Goal: Information Seeking & Learning: Learn about a topic

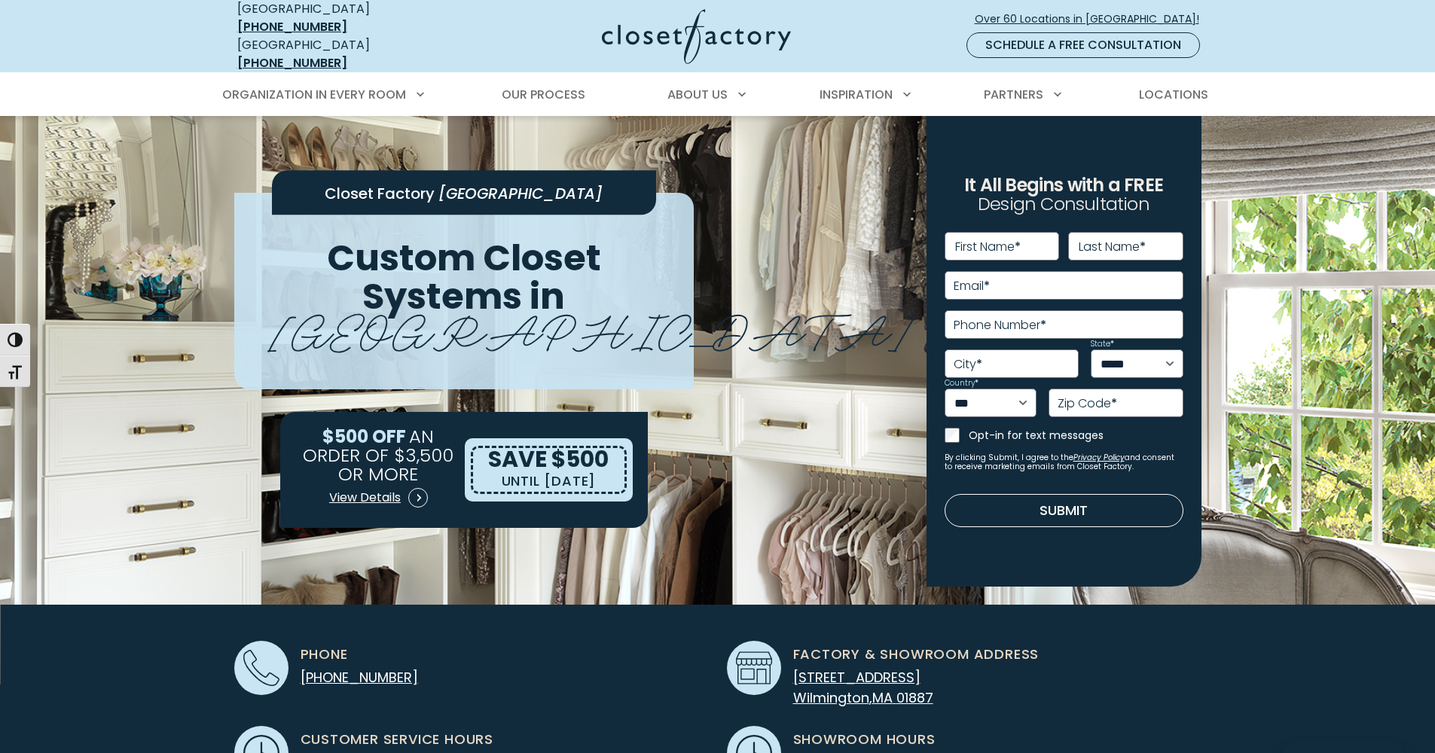
click at [1242, 338] on img at bounding box center [717, 400] width 1435 height 569
drag, startPoint x: 327, startPoint y: 404, endPoint x: 429, endPoint y: 440, distance: 108.7
click at [429, 440] on p "$500 OFF AN ORDER OF $3,500 OR MORE" at bounding box center [378, 455] width 167 height 56
click at [610, 463] on div "SAVE $500 UNTIL 12/31/2025" at bounding box center [548, 470] width 155 height 48
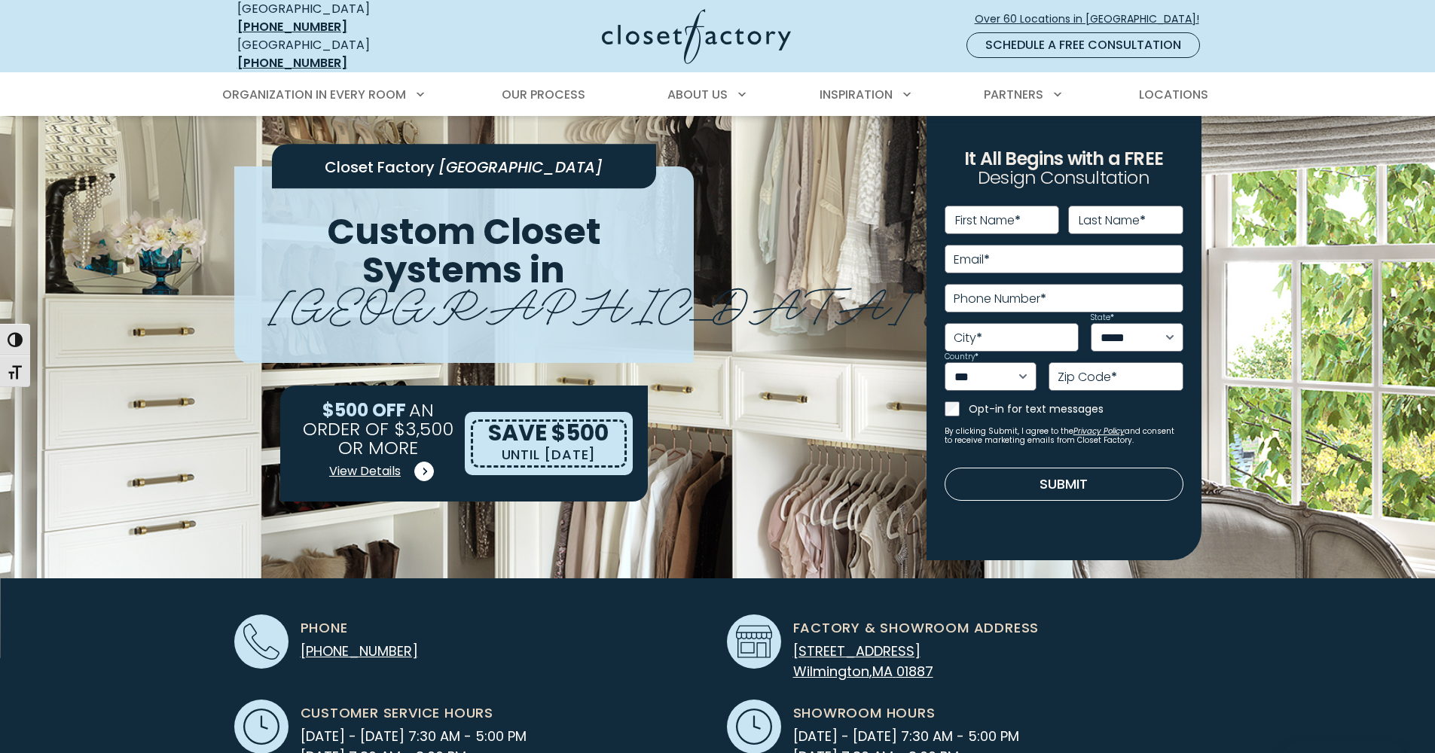
click at [370, 463] on span "View Details" at bounding box center [365, 472] width 72 height 18
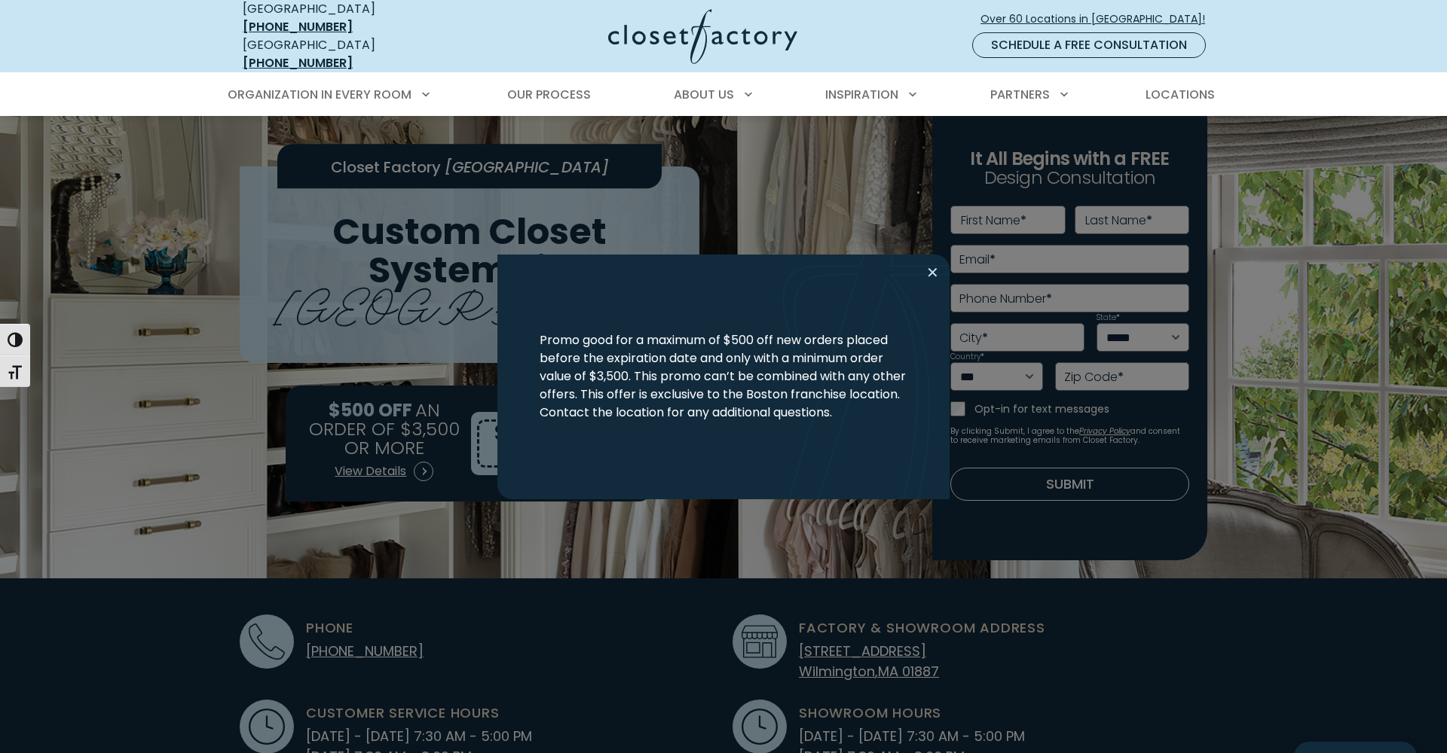
click at [934, 269] on button "Close modal" at bounding box center [933, 273] width 22 height 24
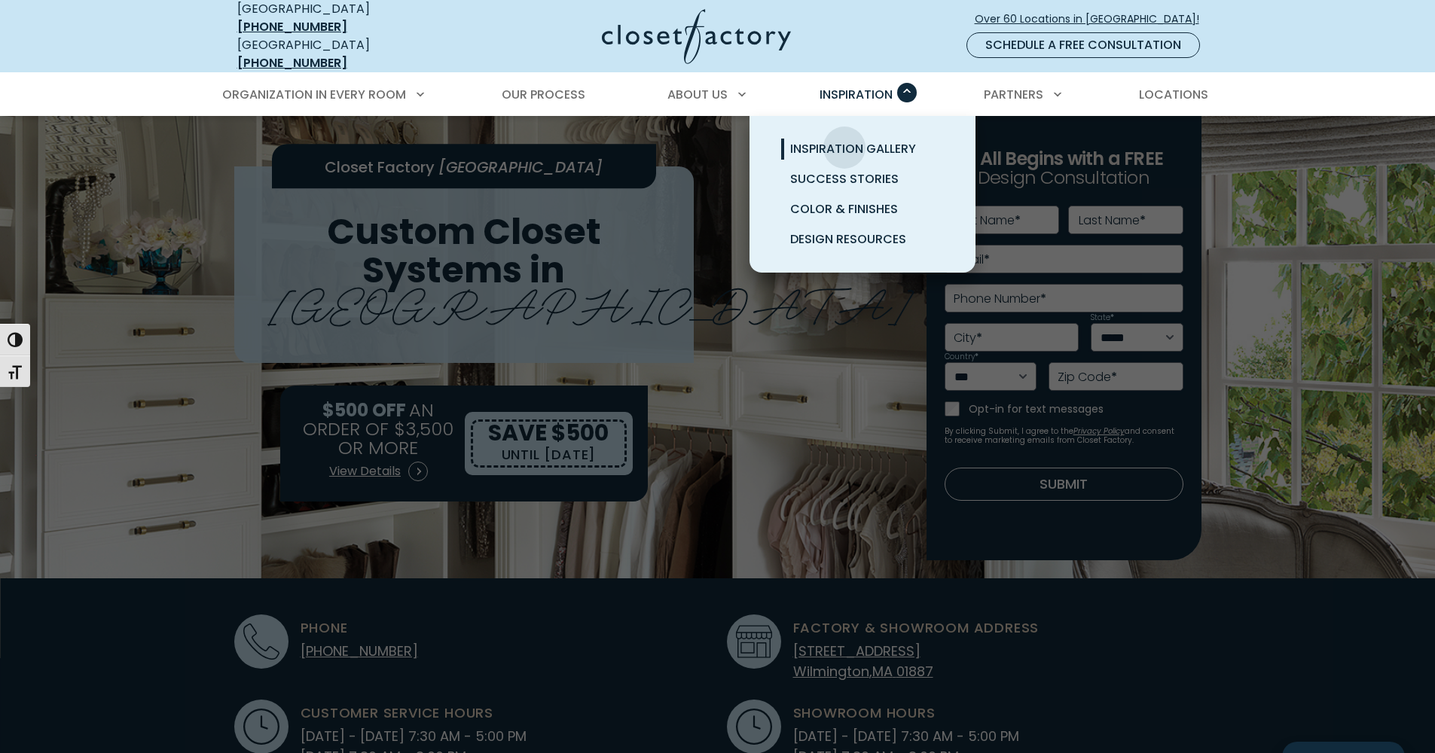
click at [845, 140] on span "Inspiration Gallery" at bounding box center [853, 148] width 126 height 17
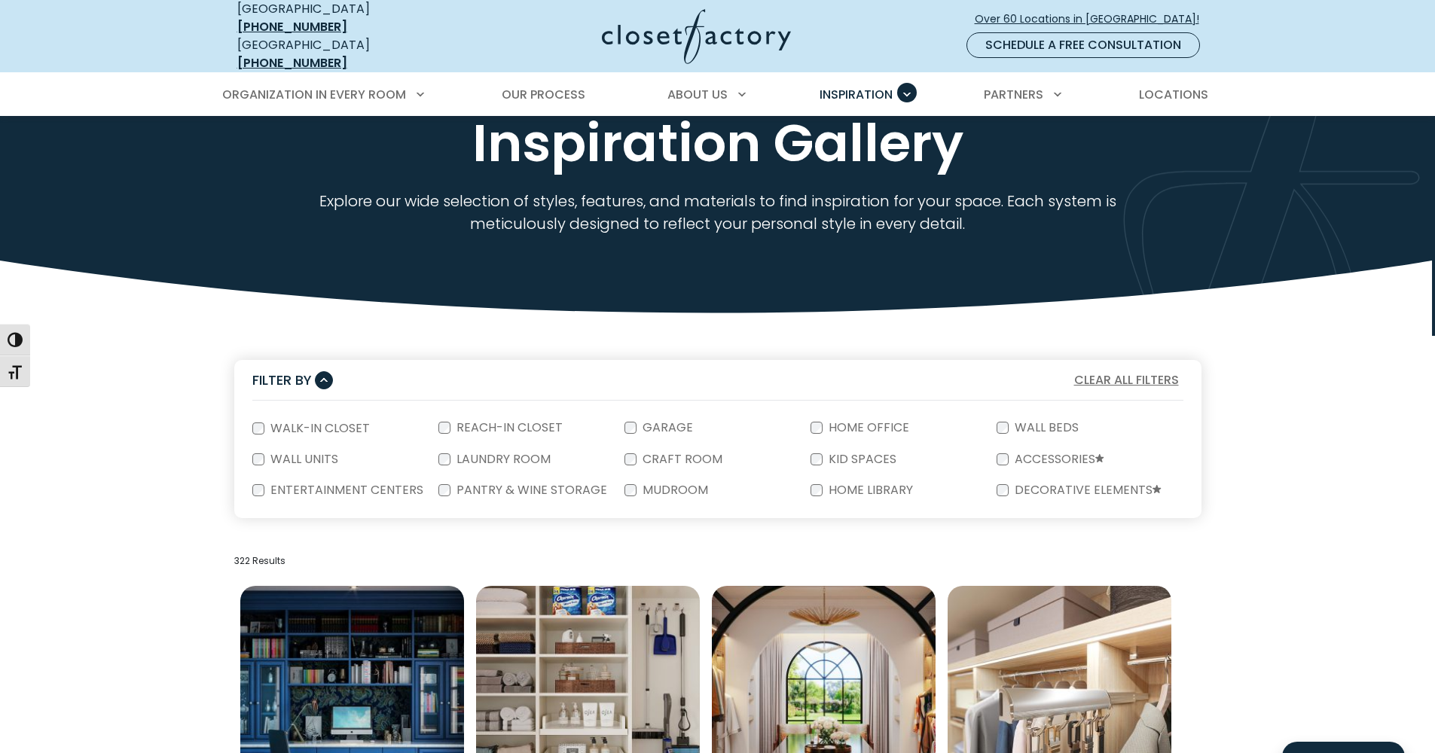
scroll to position [117, 0]
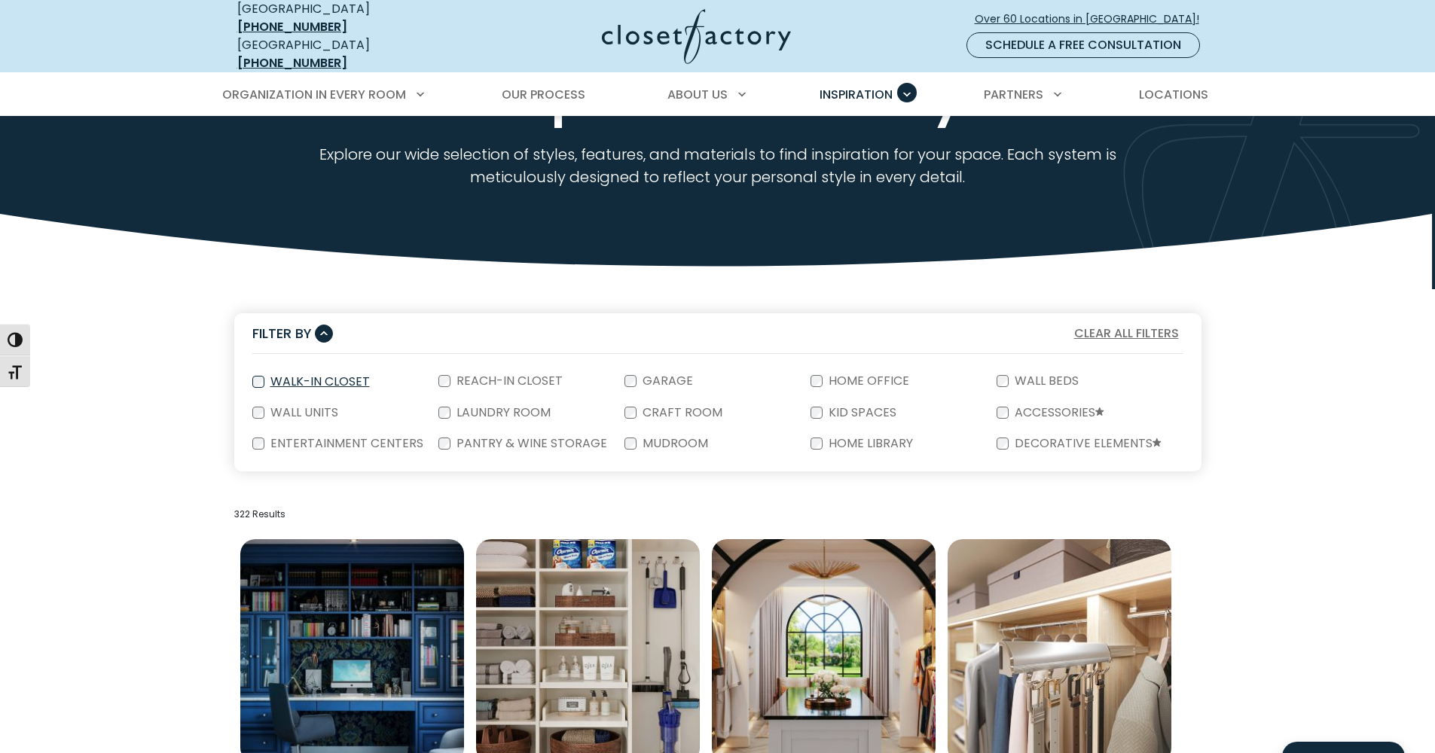
click at [276, 376] on label "Walk-In Closet" at bounding box center [318, 382] width 109 height 12
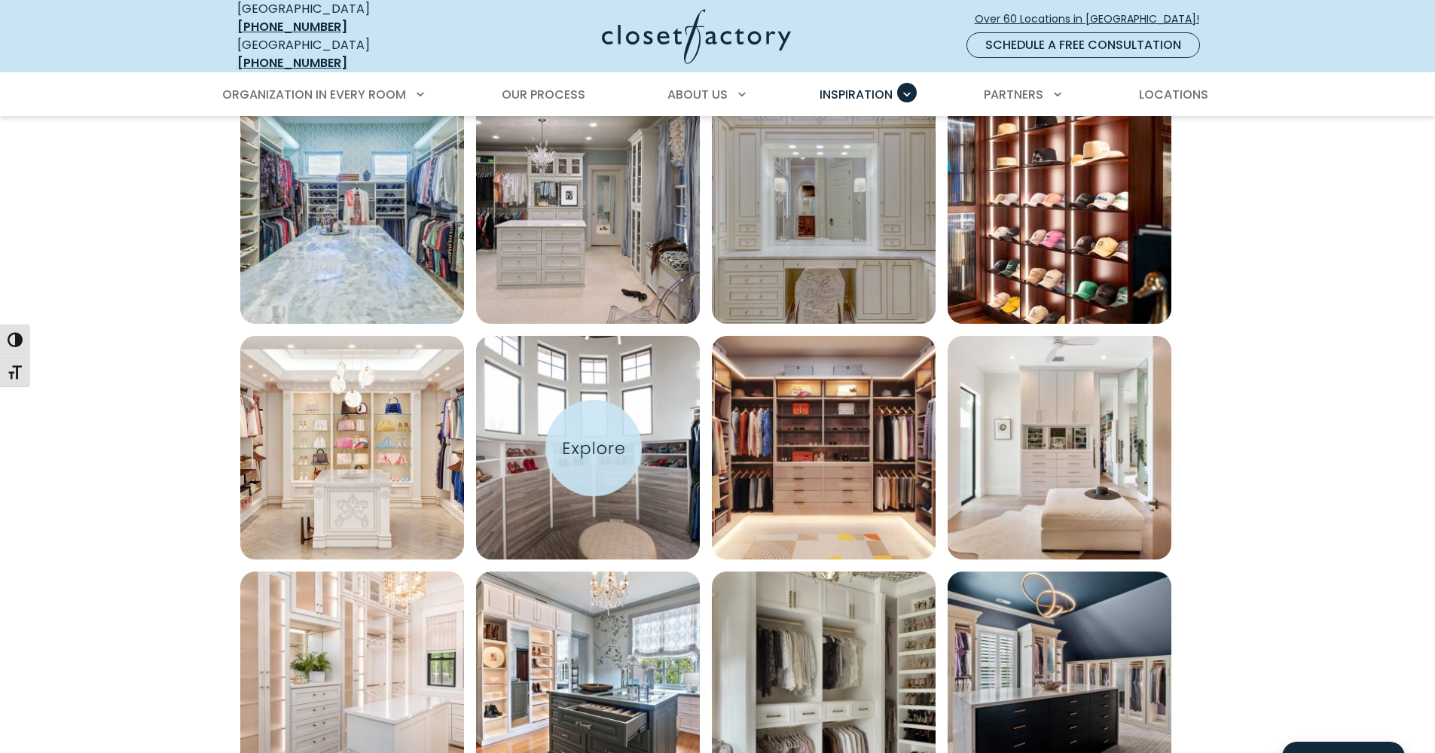
scroll to position [865, 0]
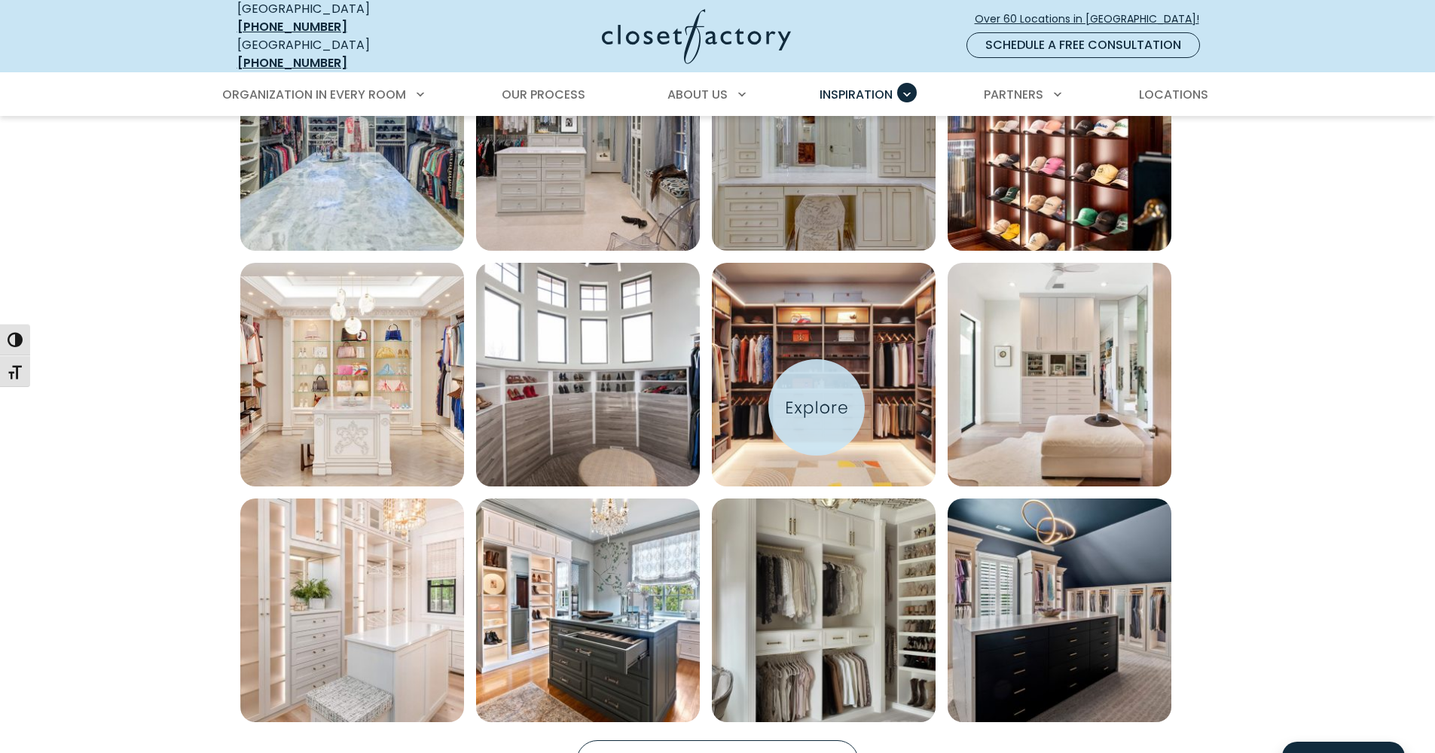
click at [817, 408] on img "Open inspiration gallery to preview enlarged image" at bounding box center [824, 375] width 224 height 224
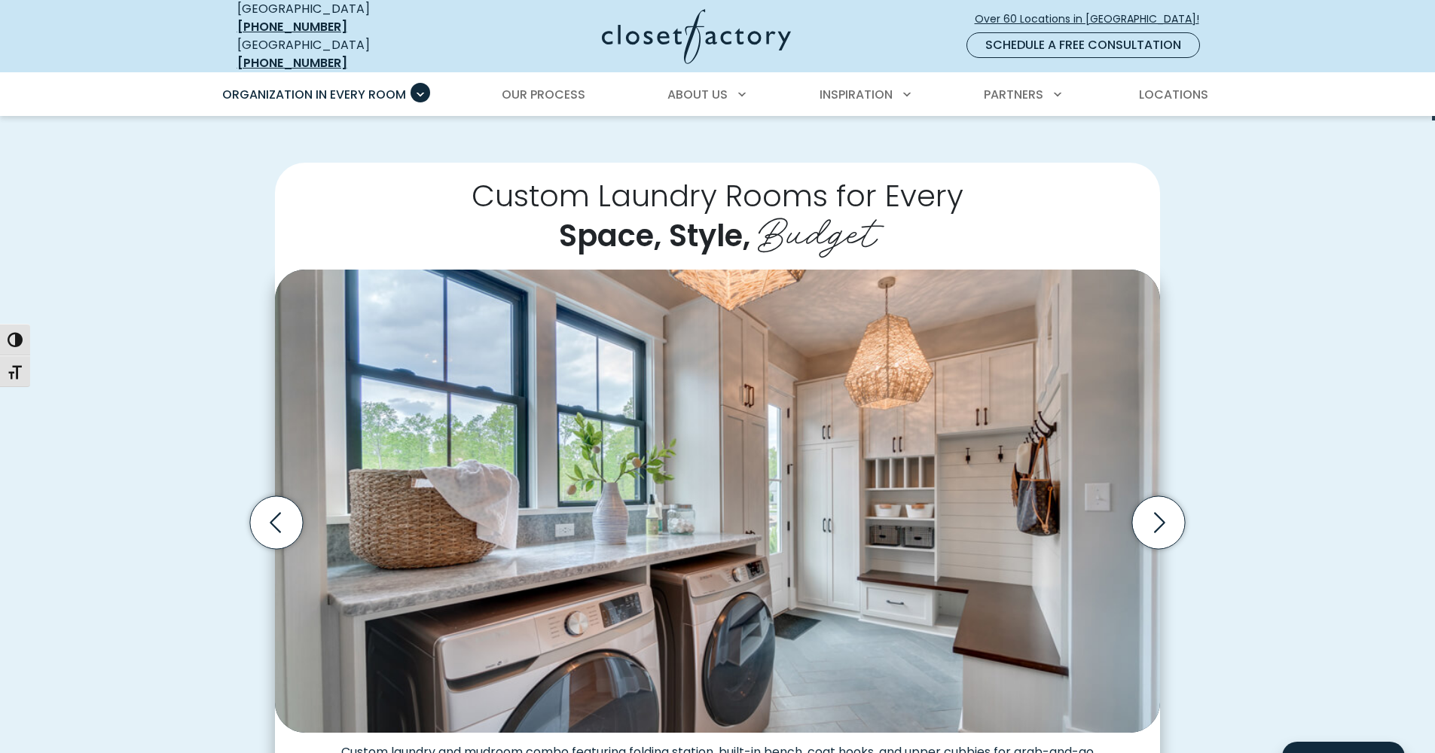
scroll to position [323, 0]
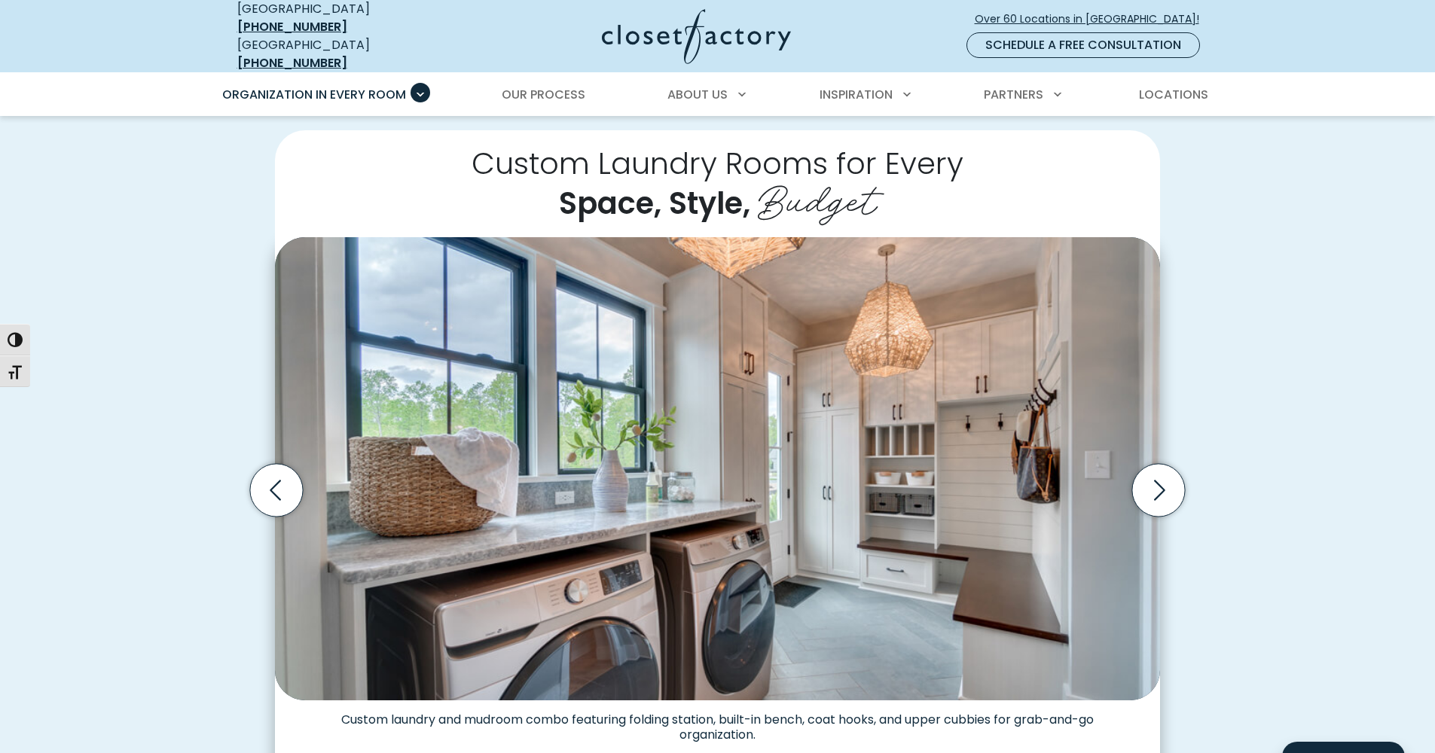
scroll to position [353, 0]
